Goal: Task Accomplishment & Management: Complete application form

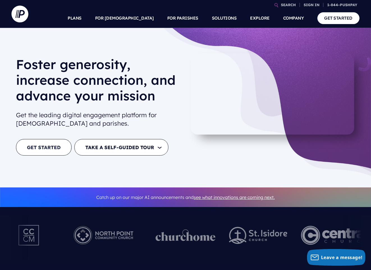
click at [46, 152] on link "GET STARTED" at bounding box center [43, 147] width 55 height 17
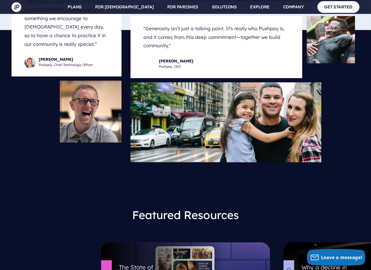
scroll to position [2326, 0]
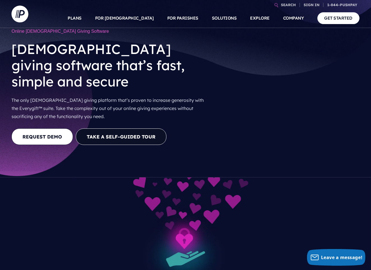
scroll to position [28, 0]
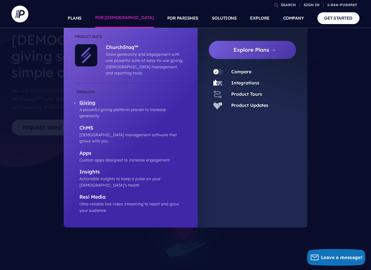
click at [139, 107] on p "A powerful giving platform proven to increase generosity" at bounding box center [132, 113] width 107 height 13
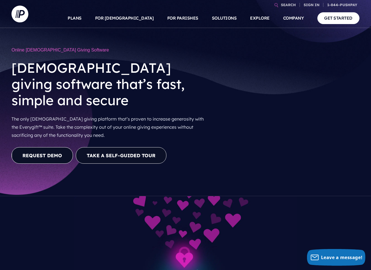
click at [43, 147] on link "REQUEST DEMO" at bounding box center [41, 155] width 61 height 17
